Goal: Task Accomplishment & Management: Use online tool/utility

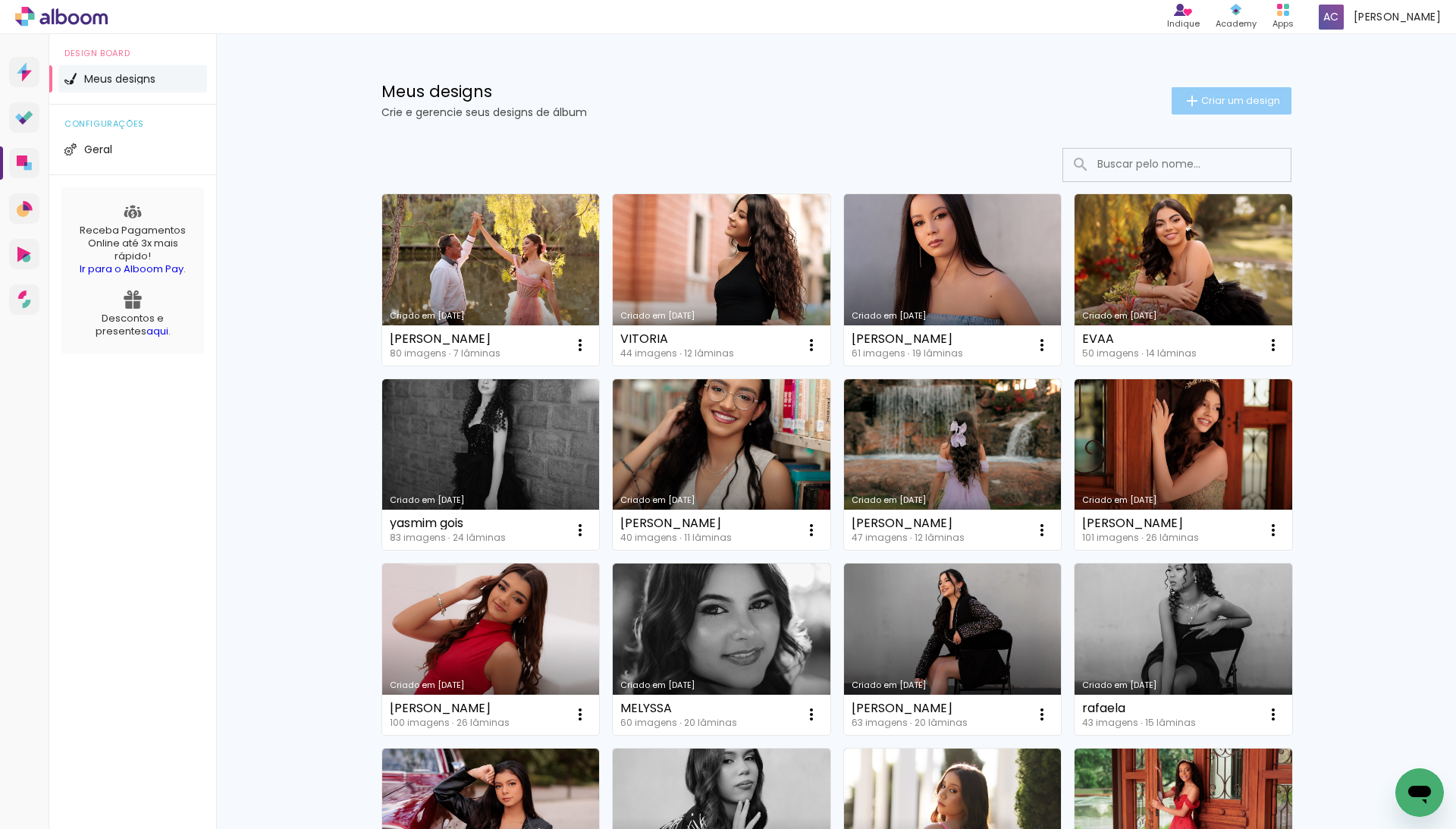
click at [1239, 101] on span "Criar um design" at bounding box center [1241, 101] width 79 height 10
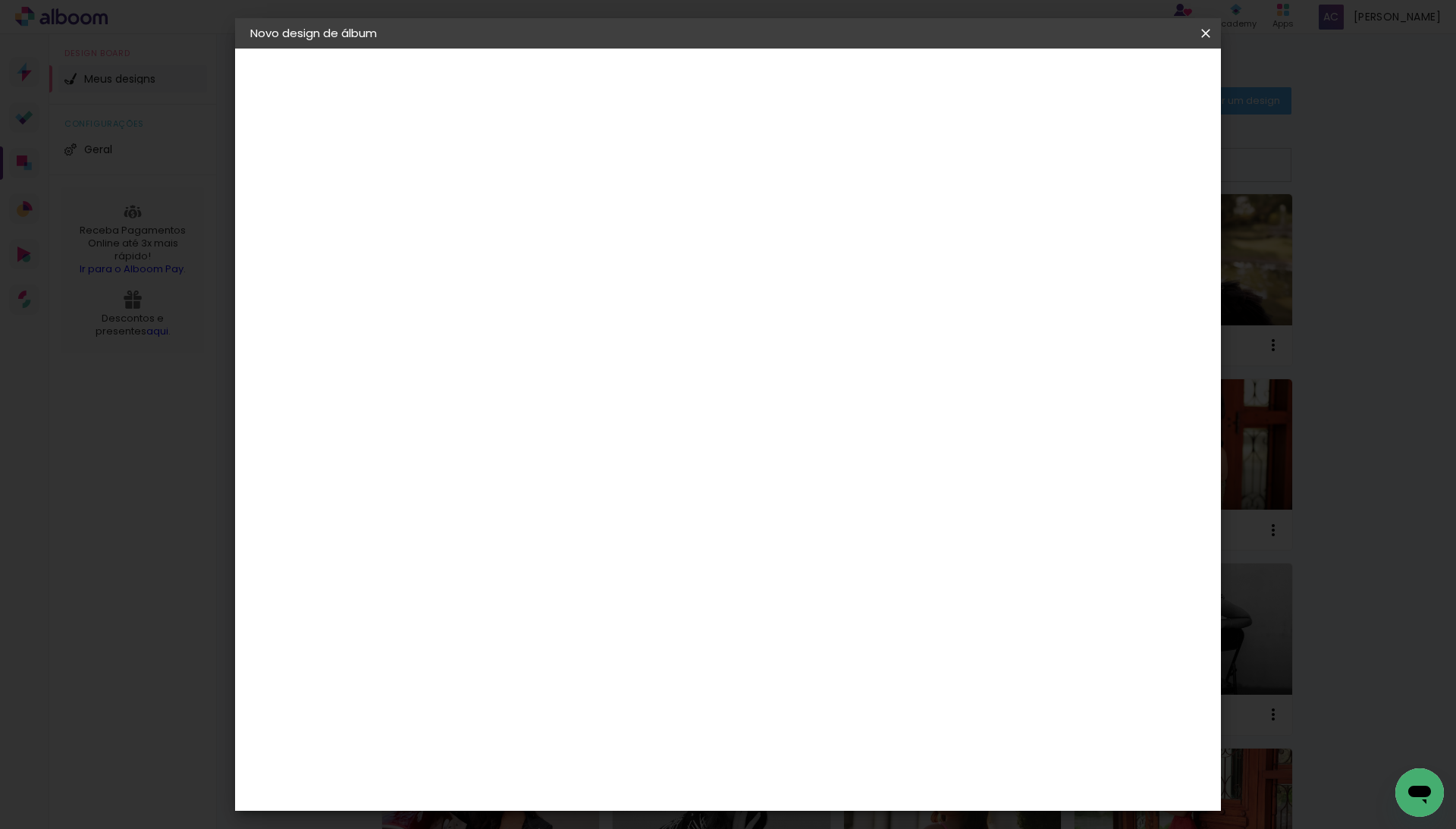
click at [504, 188] on paper-input-container "Título do álbum" at bounding box center [498, 204] width 11 height 39
type input "LAILA"
type paper-input "LAILA"
click at [564, 98] on header "Informações Dê um título ao seu álbum. Avançar" at bounding box center [498, 93] width 132 height 90
click at [0, 0] on slot "Avançar" at bounding box center [0, 0] width 0 height 0
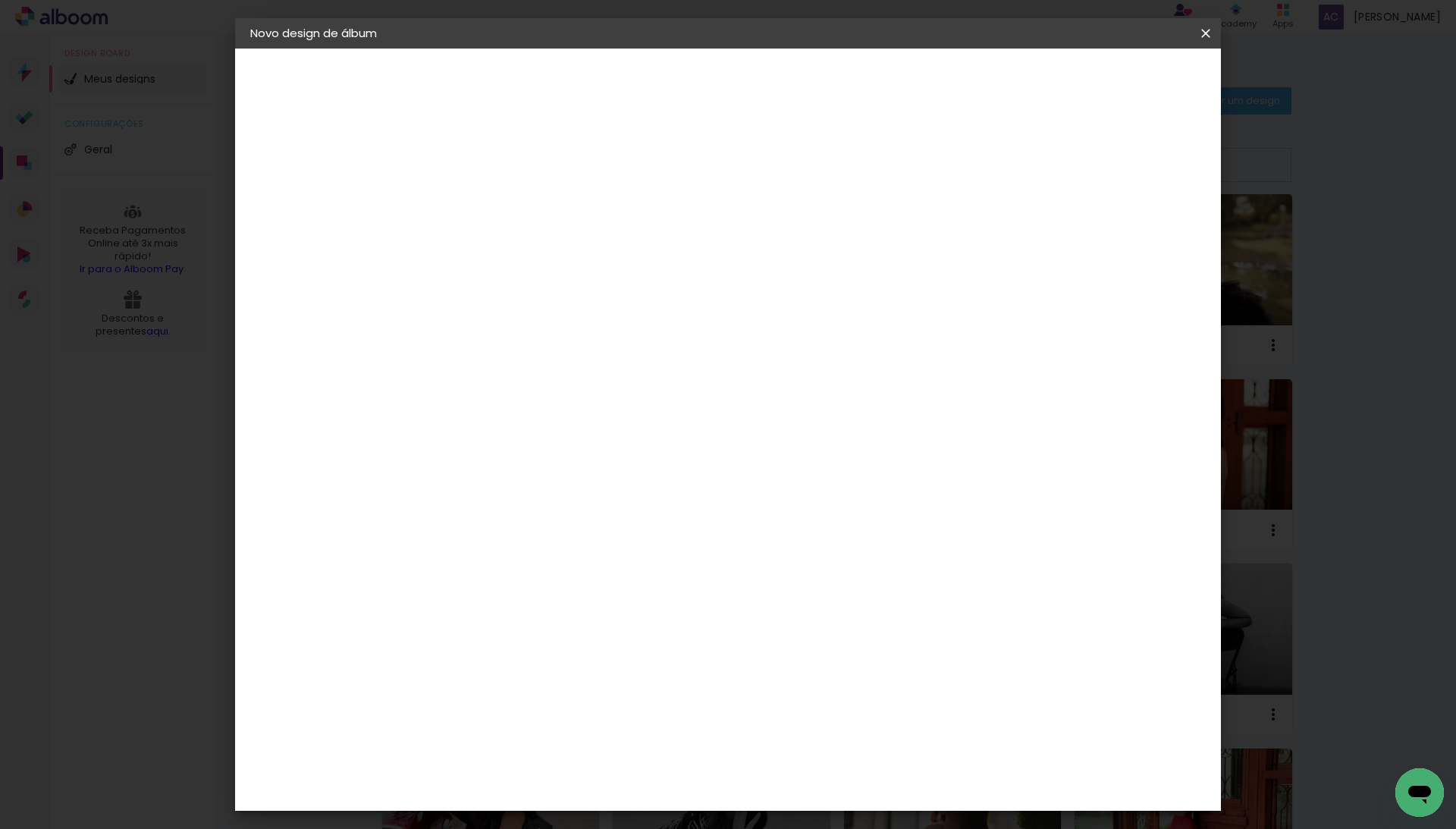
click at [614, 286] on input at bounding box center [536, 288] width 153 height 19
type input "lu"
type paper-input "lu"
click at [597, 348] on paper-item "[PERSON_NAME]" at bounding box center [526, 342] width 142 height 34
click at [0, 0] on slot "Avançar" at bounding box center [0, 0] width 0 height 0
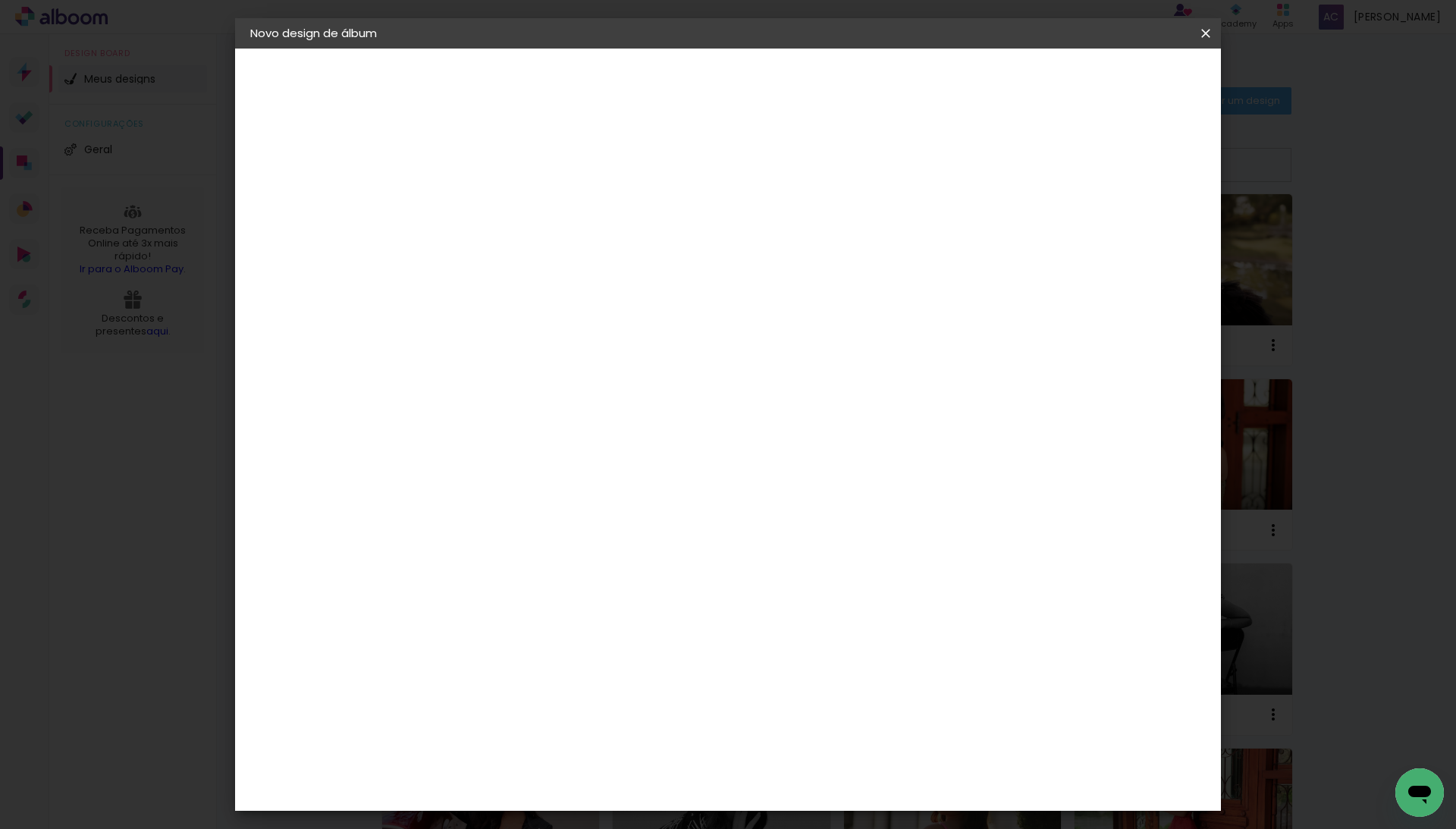
click at [557, 252] on input "text" at bounding box center [528, 264] width 59 height 24
click at [0, 0] on slot "Encadernados" at bounding box center [0, 0] width 0 height 0
type input "Encadernados"
click at [601, 591] on span "25 x 50" at bounding box center [565, 605] width 70 height 31
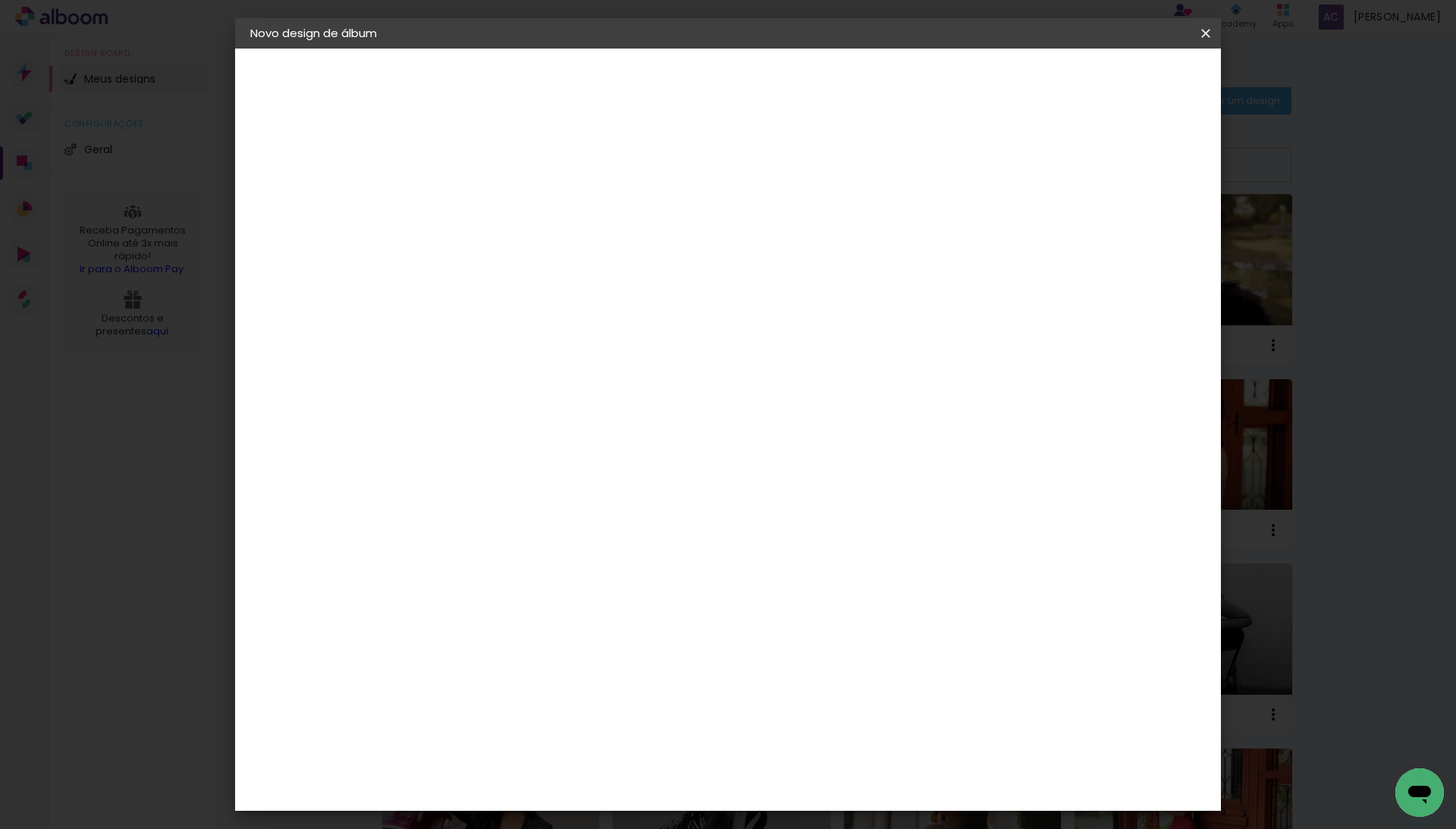
scroll to position [0, 0]
click at [0, 0] on slot "Avançar" at bounding box center [0, 0] width 0 height 0
type input "1"
type paper-input "1"
click at [508, 165] on input "1" at bounding box center [486, 163] width 52 height 19
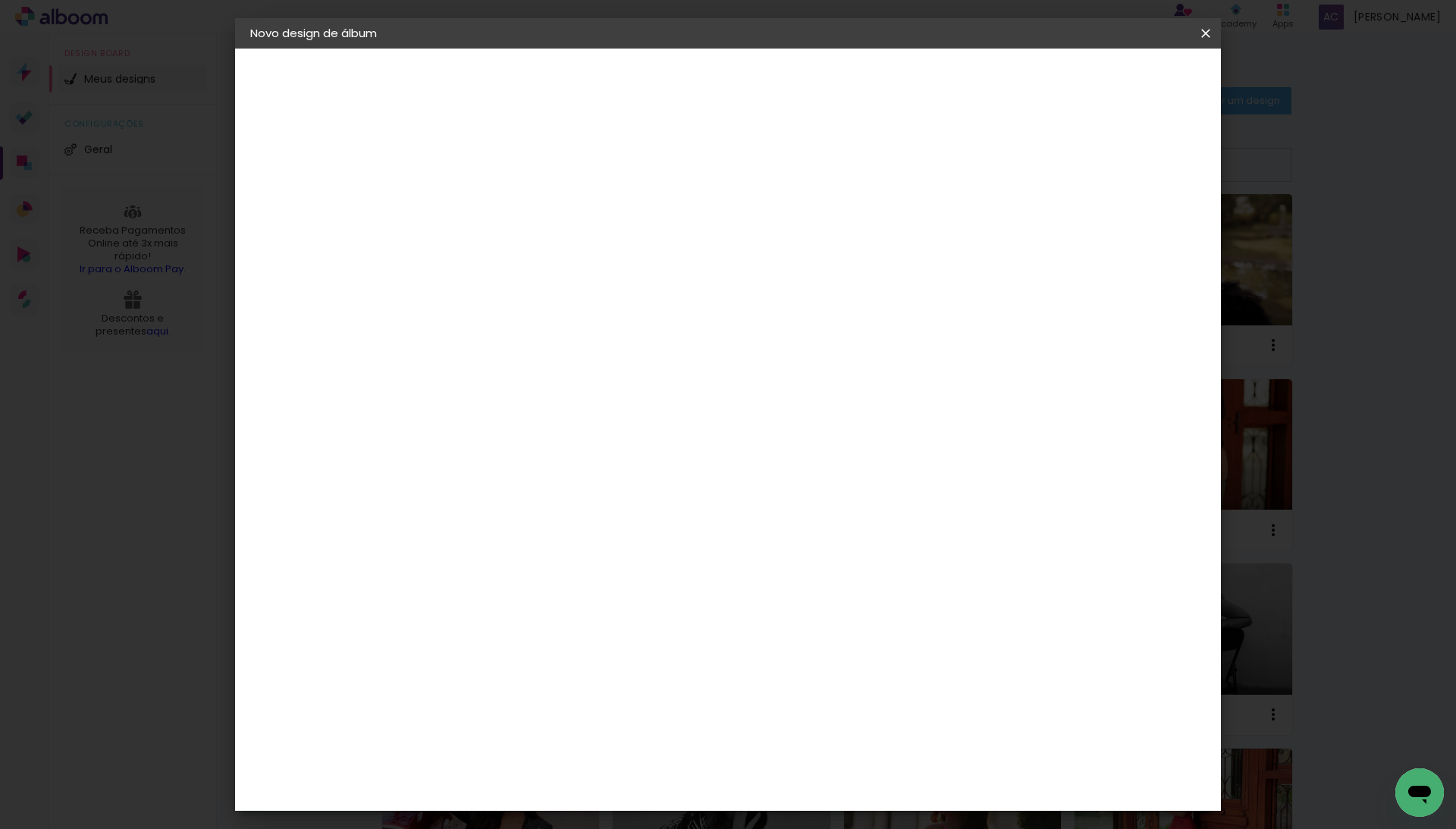
click at [0, 0] on slot "Mostrar sangria" at bounding box center [0, 0] width 0 height 0
type paper-checkbox "on"
click at [1108, 75] on span "Iniciar design" at bounding box center [1073, 80] width 69 height 11
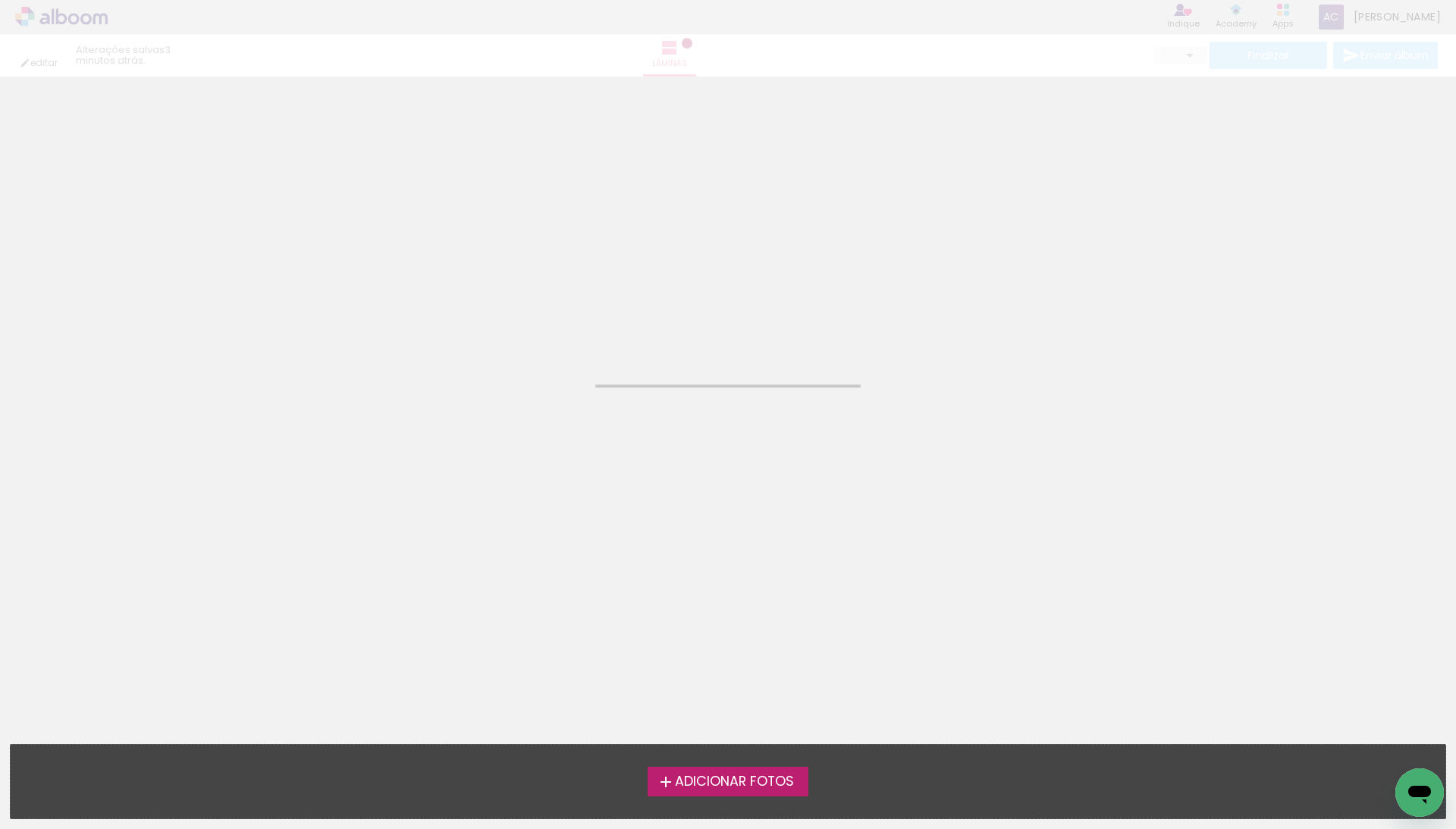
click at [666, 774] on iron-icon at bounding box center [666, 782] width 18 height 18
click at [0, 0] on input "file" at bounding box center [0, 0] width 0 height 0
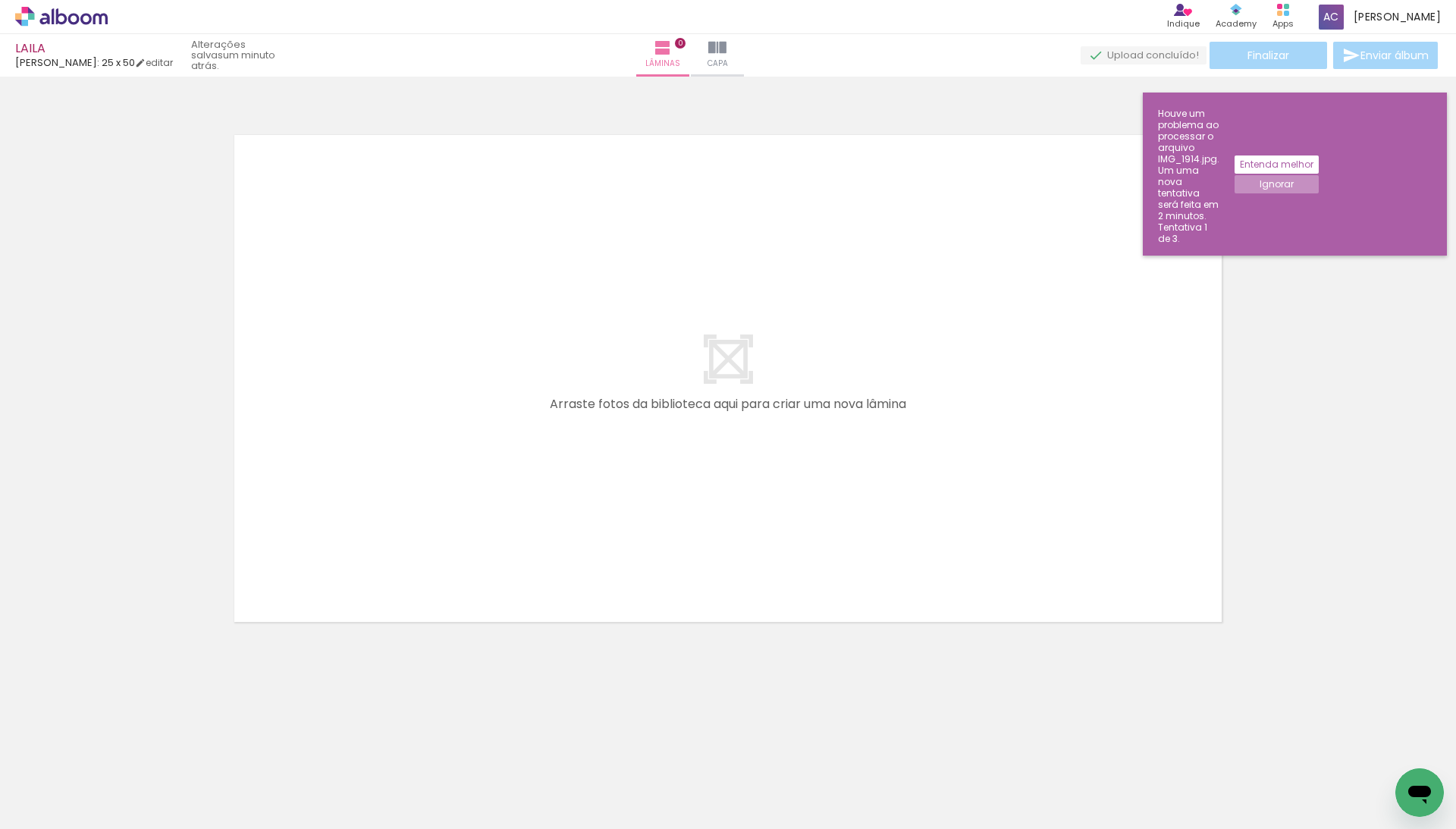
click at [0, 0] on slot "Ignorar" at bounding box center [0, 0] width 0 height 0
